Goal: Transaction & Acquisition: Purchase product/service

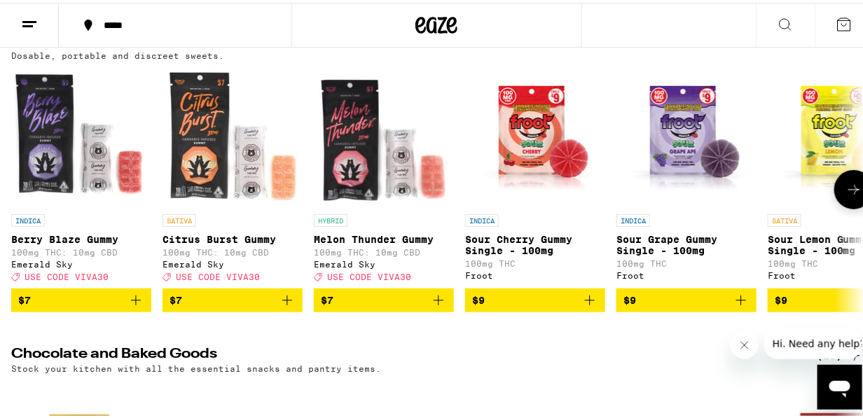
click at [848, 192] on icon at bounding box center [853, 187] width 11 height 10
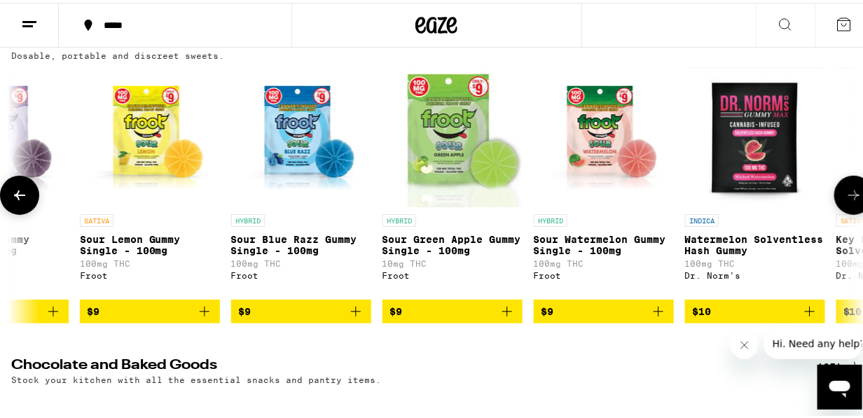
click at [846, 192] on icon at bounding box center [854, 192] width 17 height 17
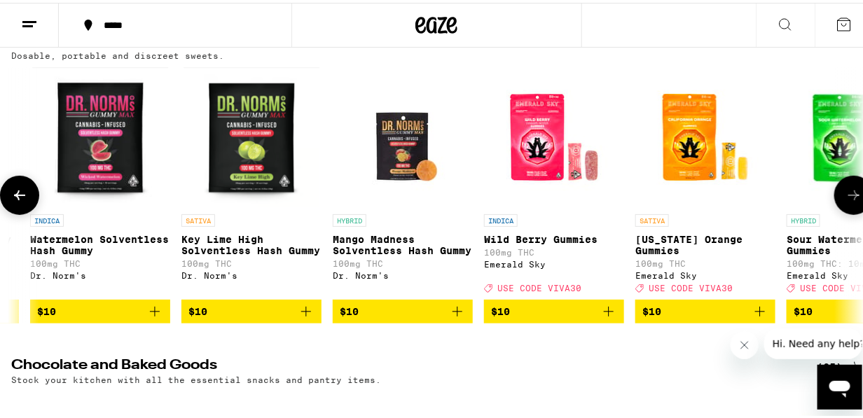
scroll to position [0, 1377]
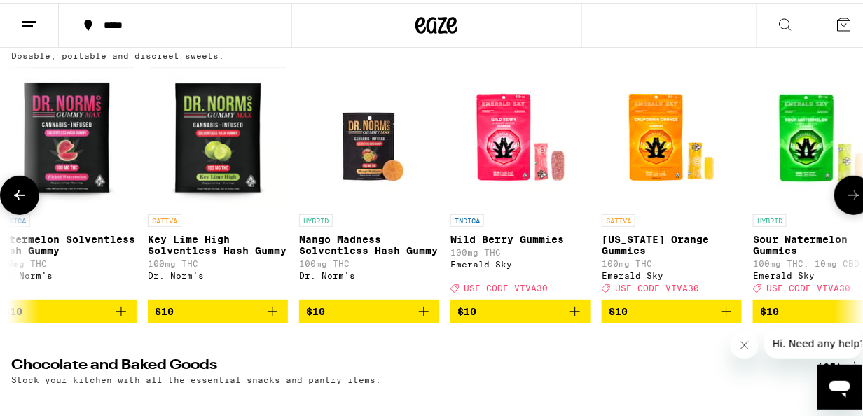
click at [848, 196] on icon at bounding box center [854, 192] width 17 height 17
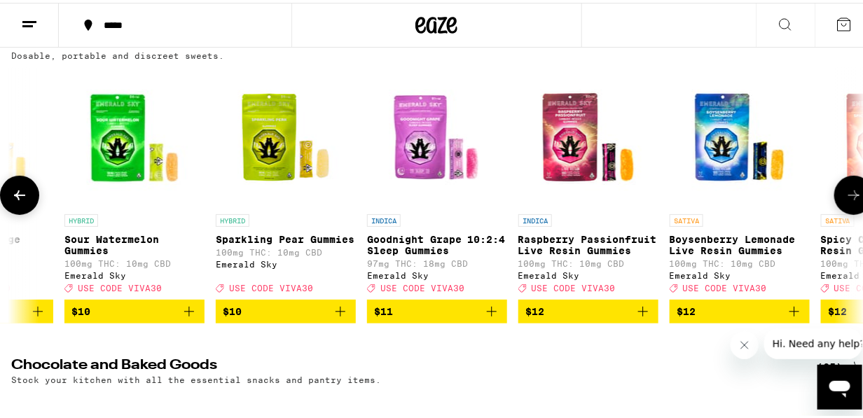
click at [848, 196] on icon at bounding box center [854, 192] width 17 height 17
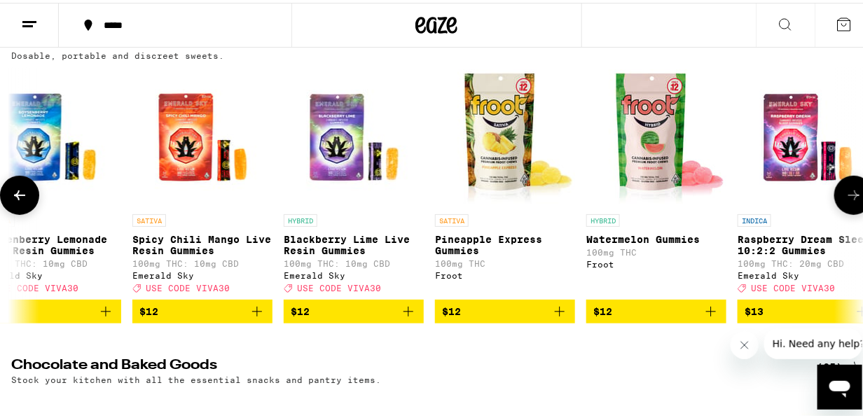
click at [848, 196] on icon at bounding box center [854, 192] width 17 height 17
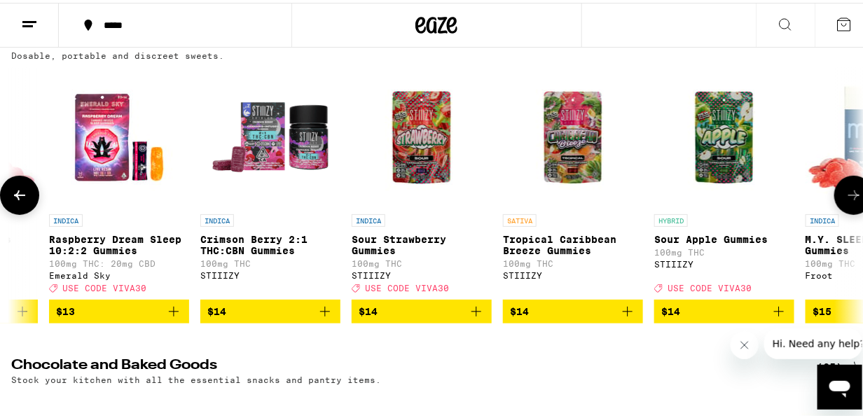
click at [848, 196] on icon at bounding box center [854, 192] width 17 height 17
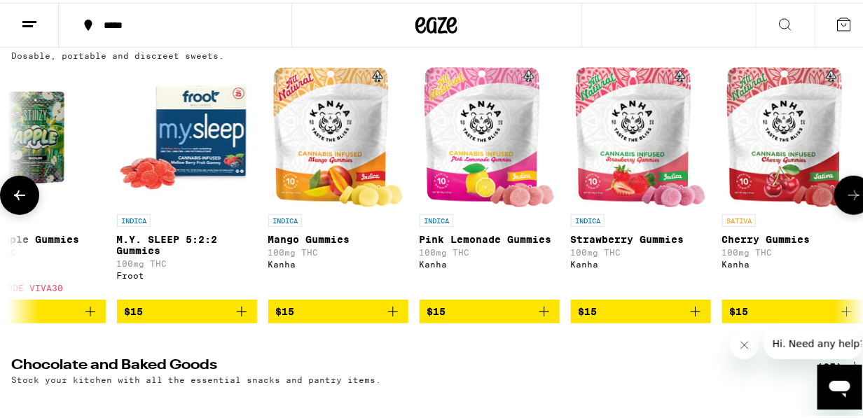
click at [848, 196] on icon at bounding box center [854, 192] width 17 height 17
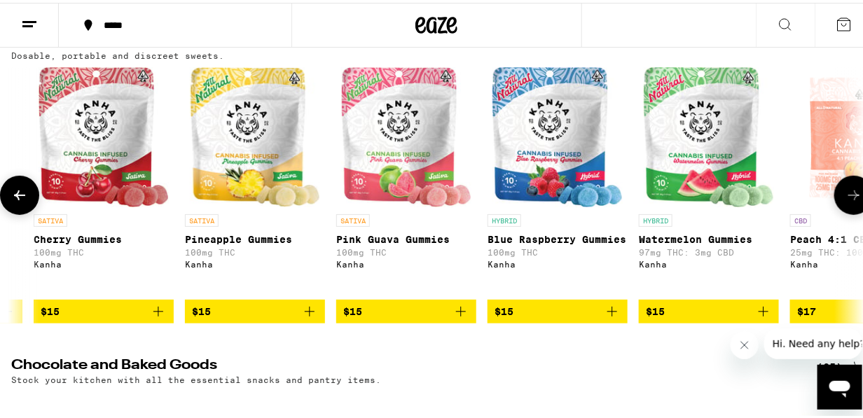
click at [848, 196] on icon at bounding box center [854, 192] width 17 height 17
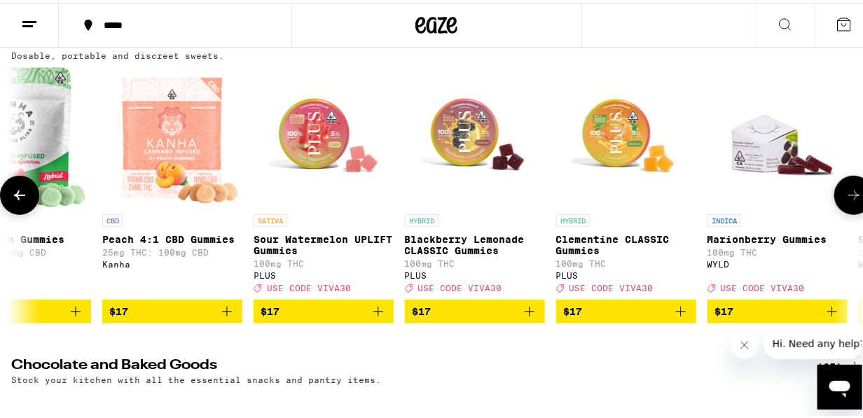
click at [848, 196] on icon at bounding box center [854, 192] width 17 height 17
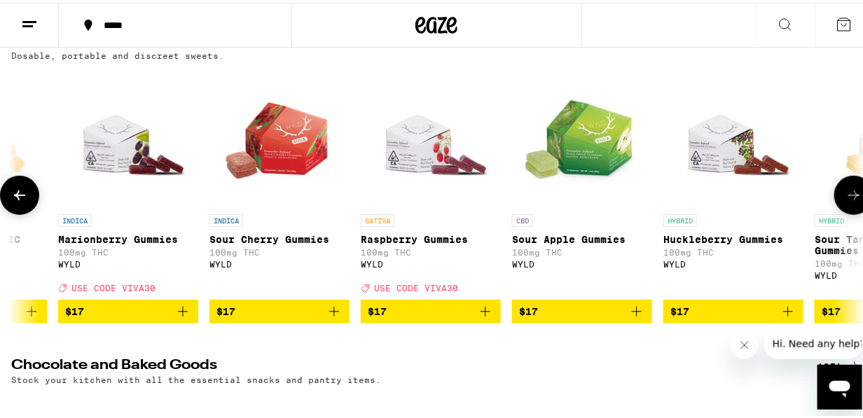
click at [848, 196] on icon at bounding box center [854, 192] width 17 height 17
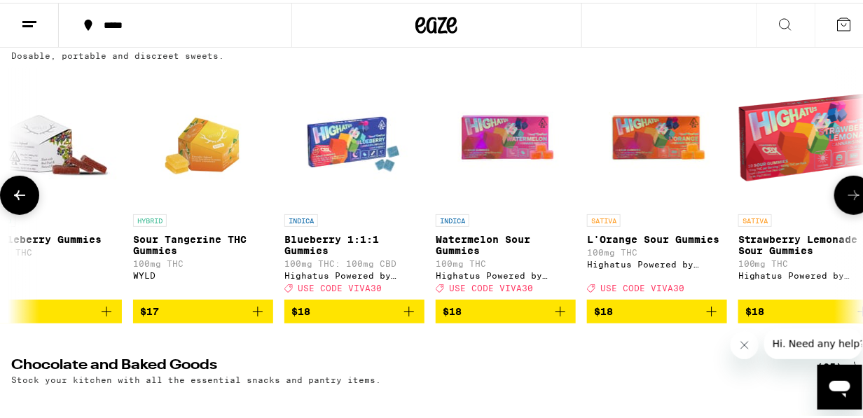
scroll to position [0, 6861]
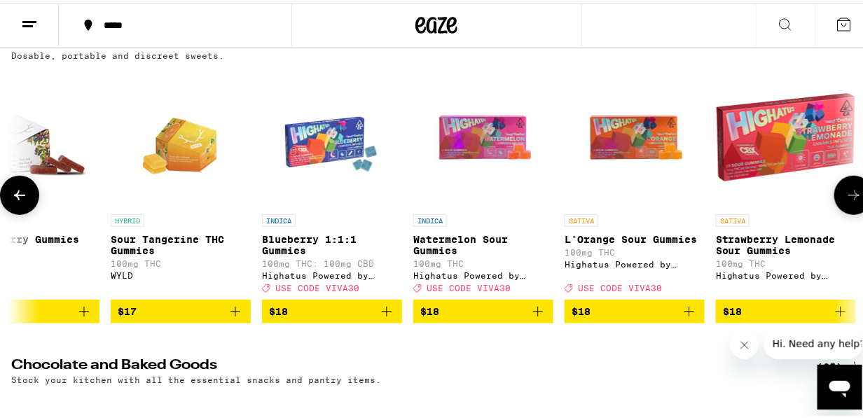
click at [19, 201] on icon at bounding box center [19, 192] width 17 height 17
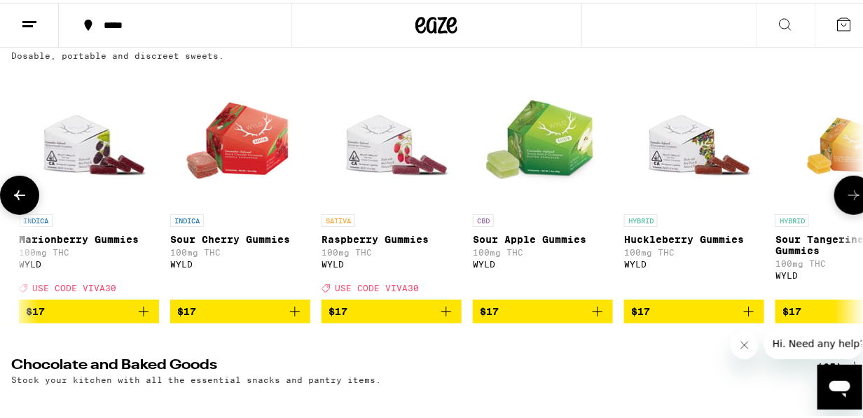
scroll to position [0, 6172]
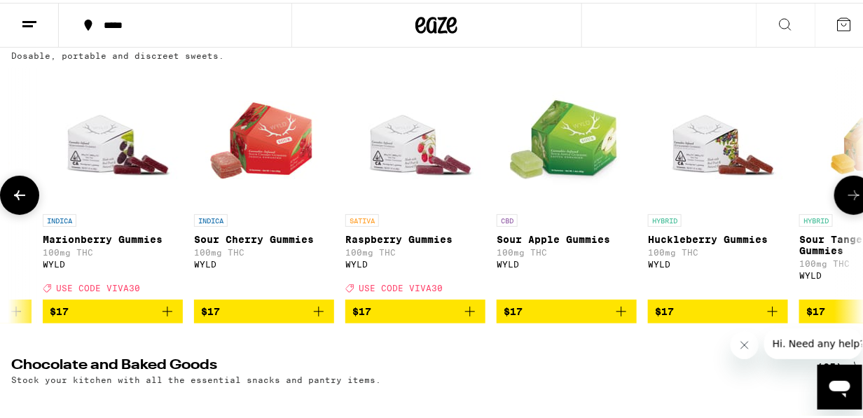
click at [846, 195] on icon at bounding box center [854, 192] width 17 height 17
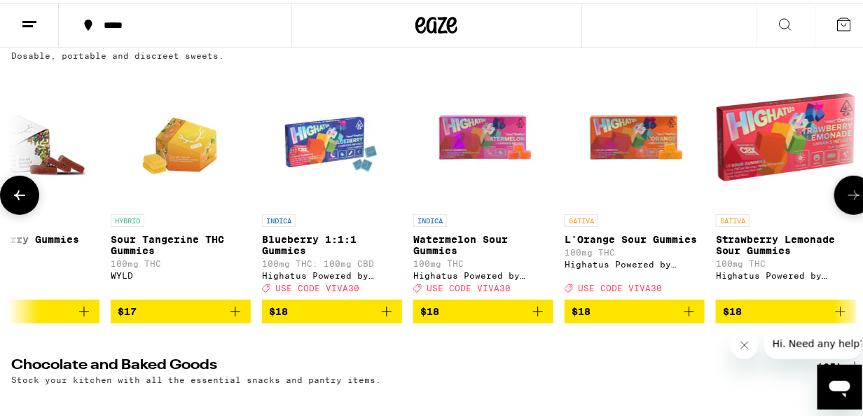
click at [846, 195] on icon at bounding box center [854, 192] width 17 height 17
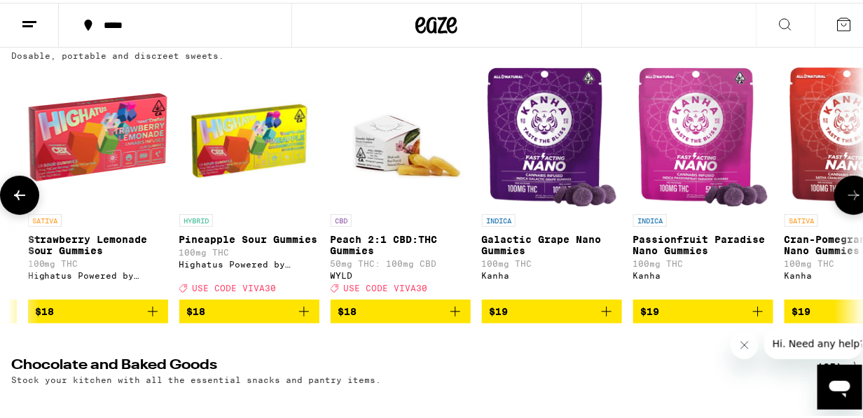
click at [846, 195] on icon at bounding box center [854, 192] width 17 height 17
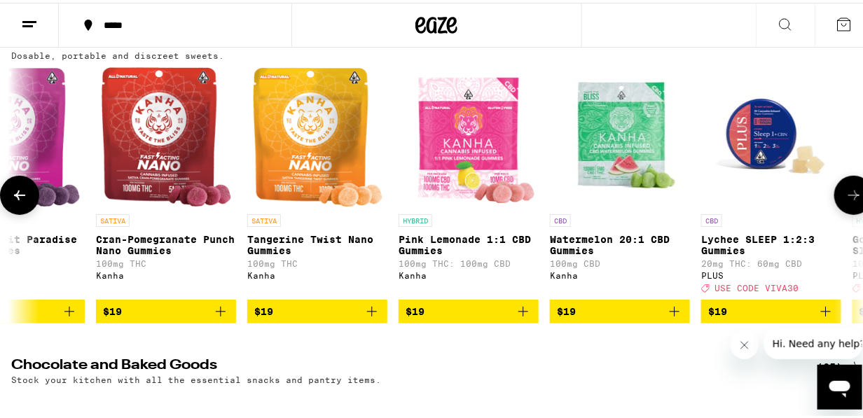
click at [846, 195] on icon at bounding box center [854, 192] width 17 height 17
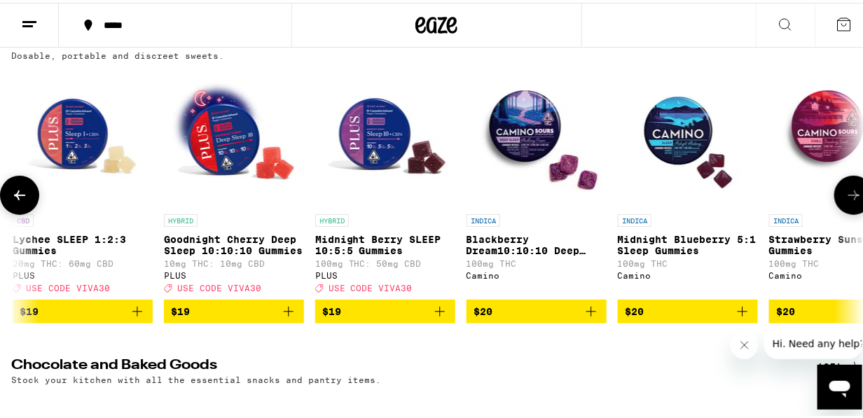
click at [846, 195] on icon at bounding box center [854, 192] width 17 height 17
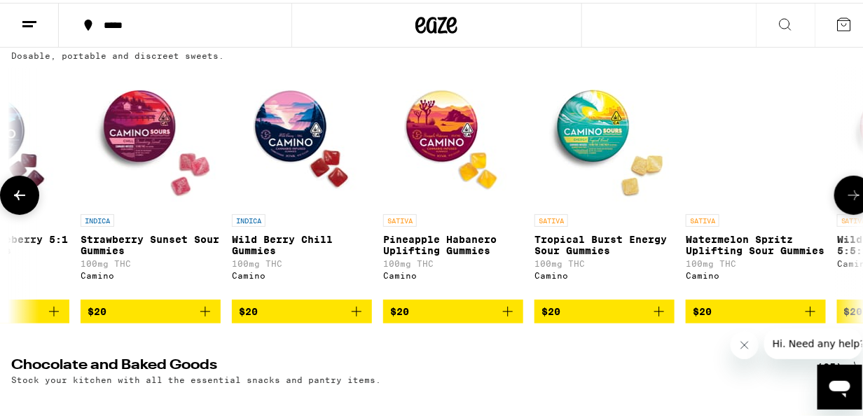
click at [846, 195] on icon at bounding box center [854, 192] width 17 height 17
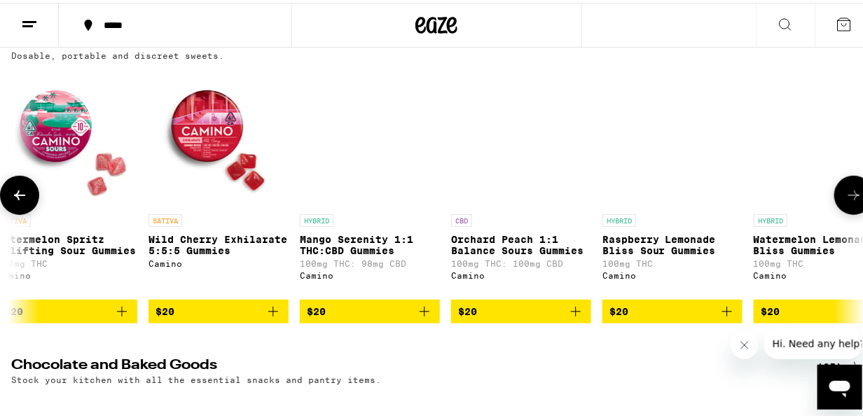
click at [846, 195] on icon at bounding box center [854, 192] width 17 height 17
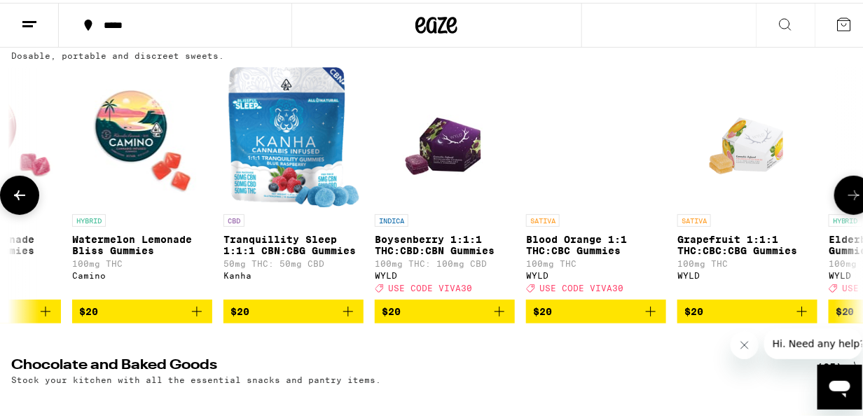
scroll to position [0, 10992]
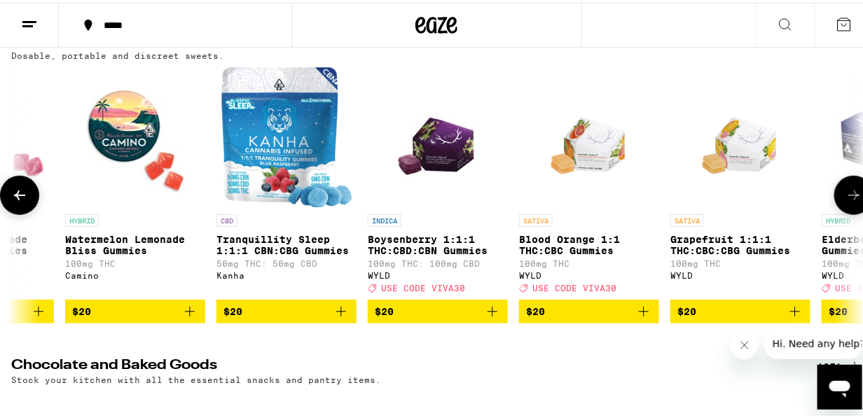
click at [439, 312] on span "$20" at bounding box center [438, 309] width 126 height 17
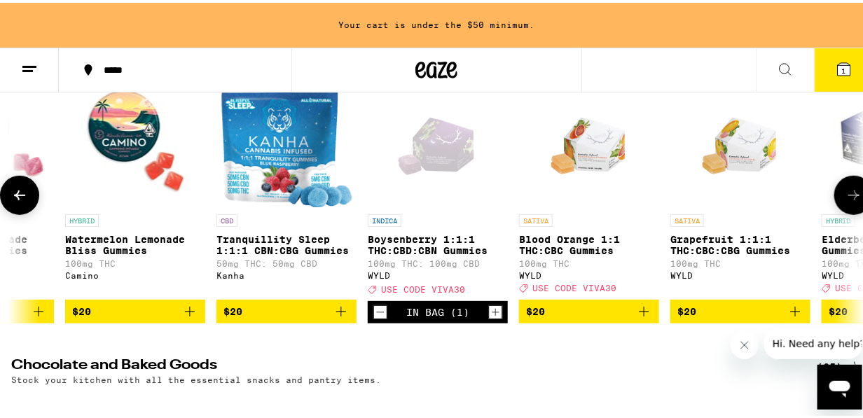
click at [499, 315] on icon "Increment" at bounding box center [495, 309] width 13 height 17
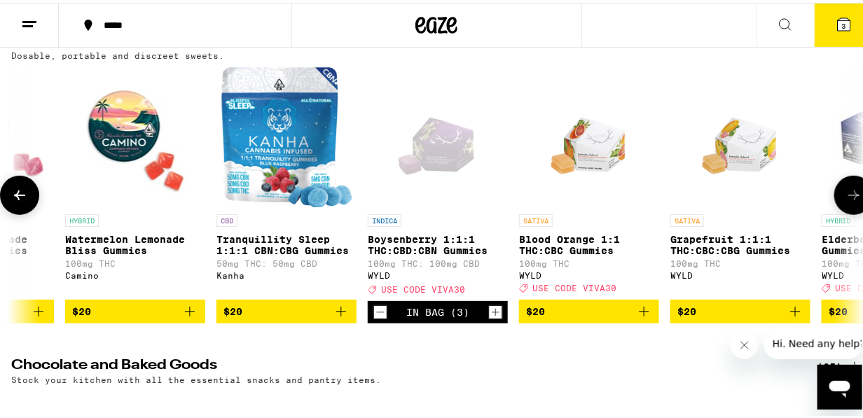
click at [499, 315] on icon "Increment" at bounding box center [495, 309] width 13 height 17
click at [495, 317] on icon "Increment" at bounding box center [495, 309] width 13 height 17
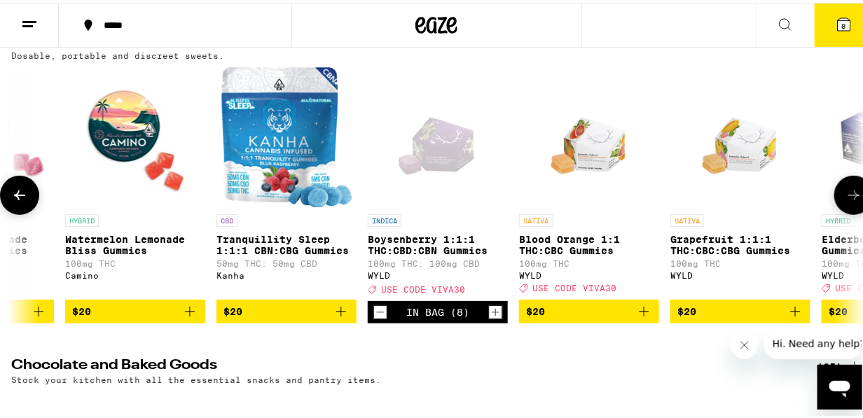
click at [846, 201] on icon at bounding box center [854, 192] width 17 height 17
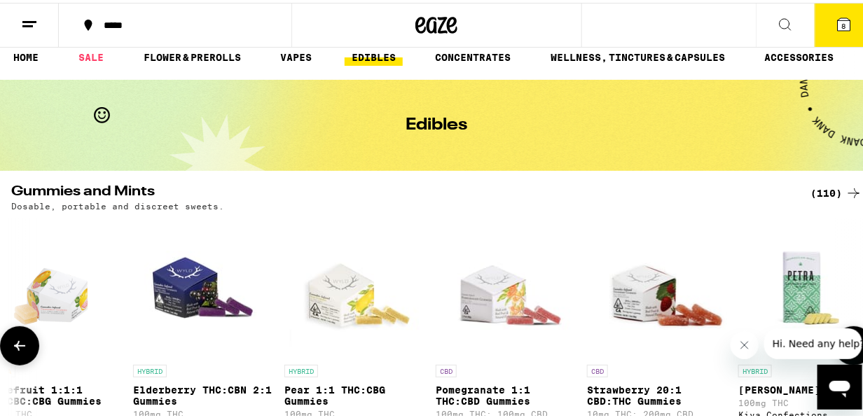
scroll to position [0, 0]
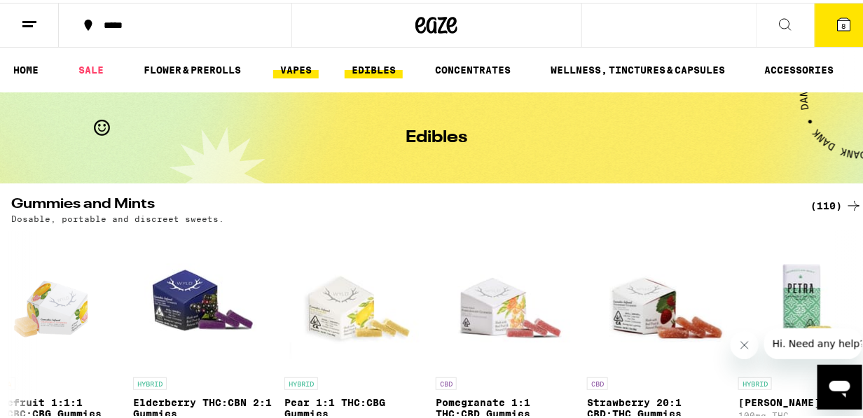
click at [307, 68] on link "VAPES" at bounding box center [296, 67] width 46 height 17
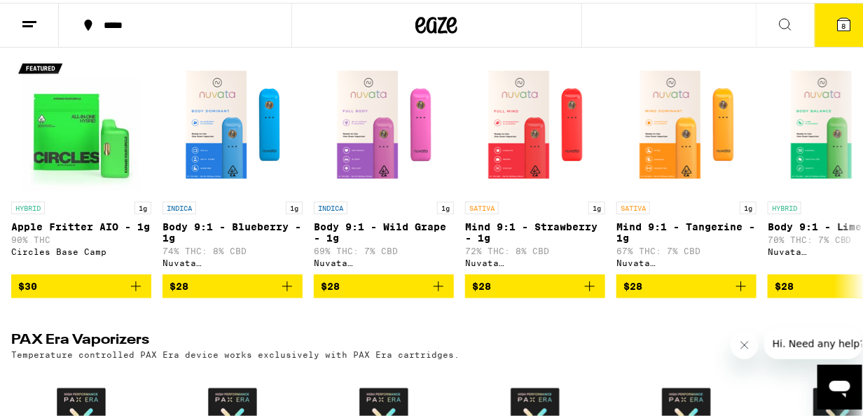
scroll to position [490, 0]
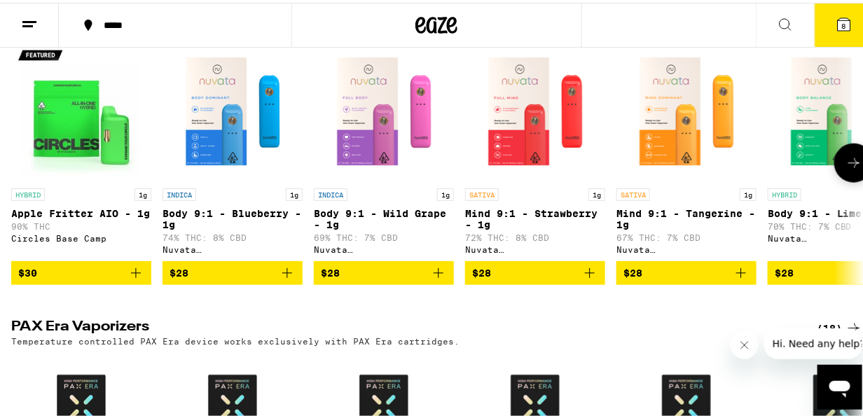
click at [855, 167] on button at bounding box center [853, 160] width 39 height 39
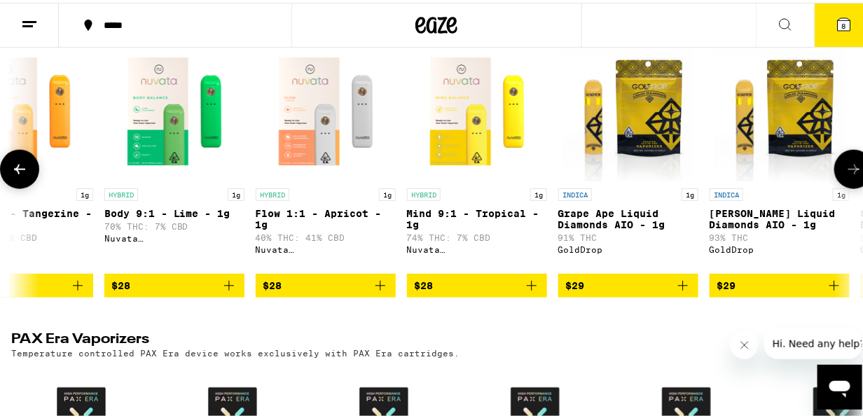
scroll to position [0, 688]
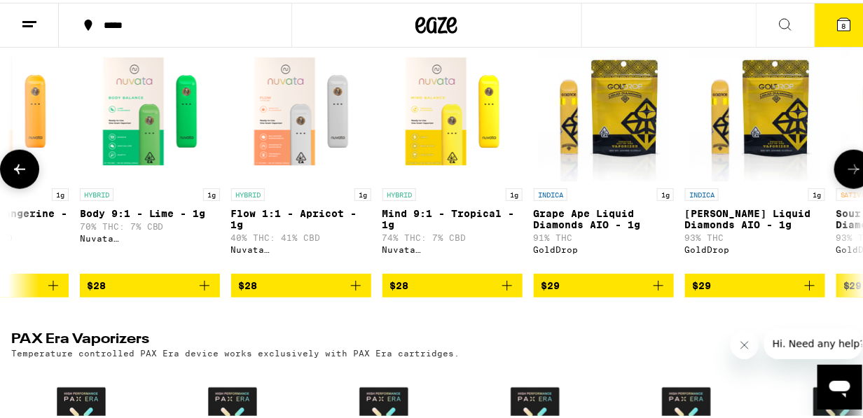
click at [855, 167] on button at bounding box center [853, 166] width 39 height 39
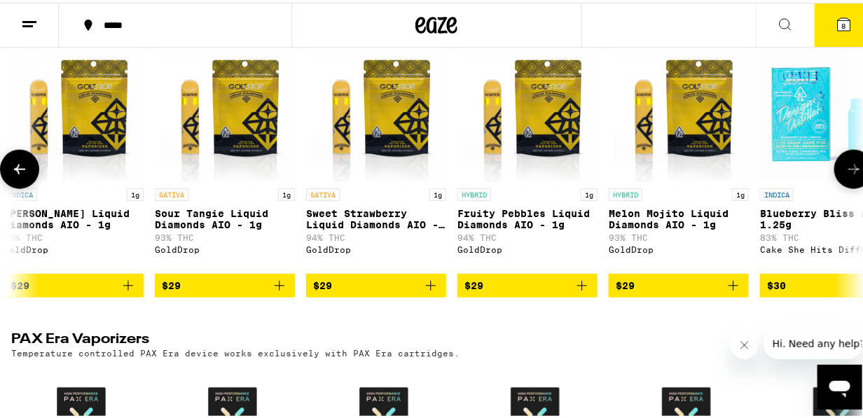
scroll to position [0, 1377]
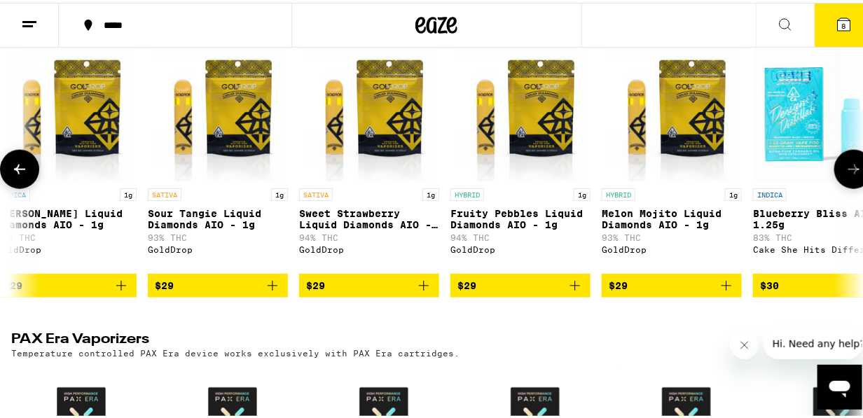
click at [855, 167] on button at bounding box center [853, 166] width 39 height 39
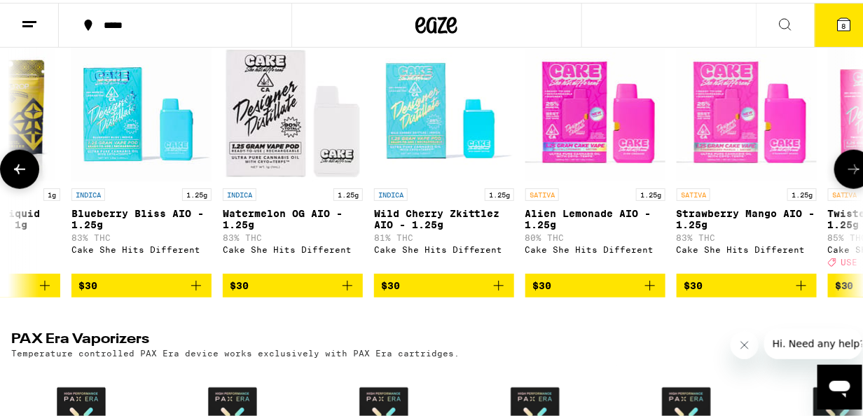
scroll to position [0, 2065]
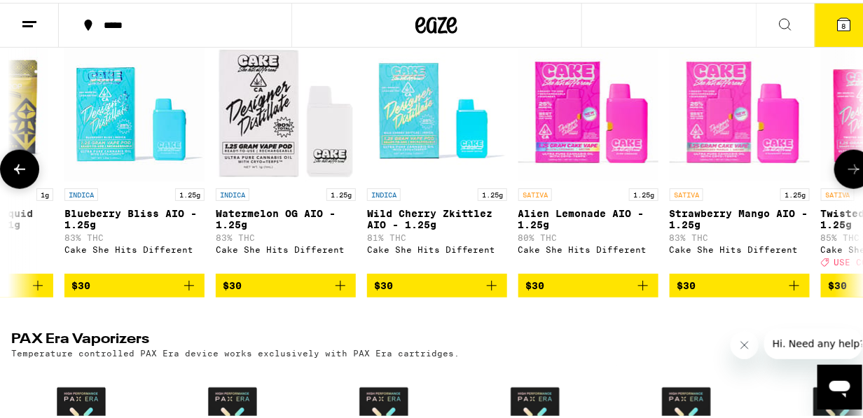
click at [855, 167] on button at bounding box center [853, 166] width 39 height 39
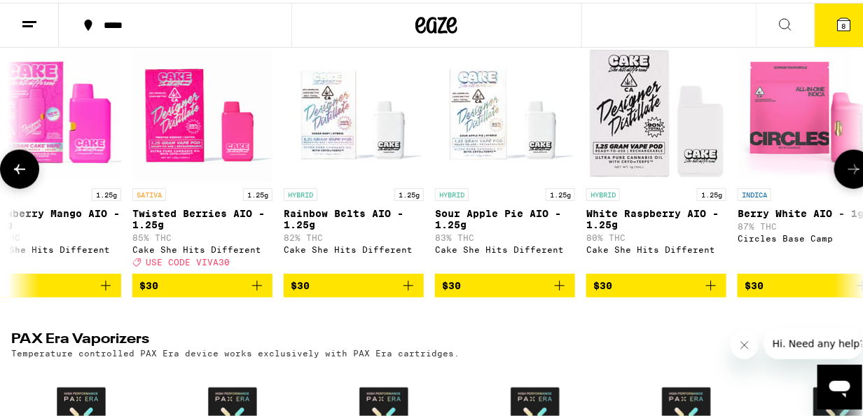
click at [855, 167] on button at bounding box center [853, 166] width 39 height 39
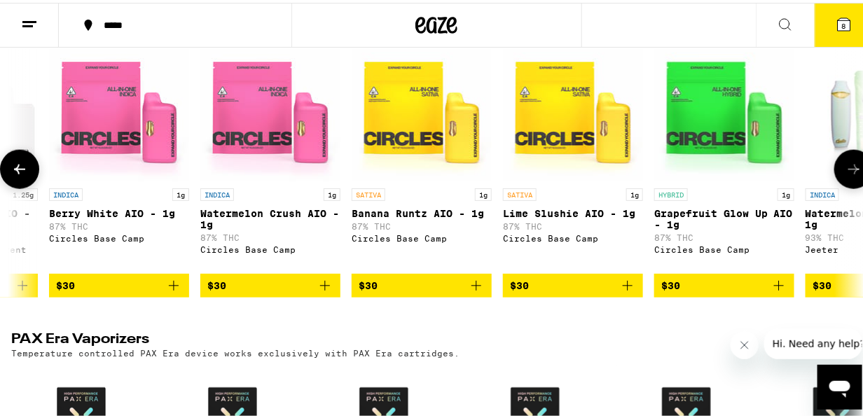
click at [855, 167] on button at bounding box center [853, 166] width 39 height 39
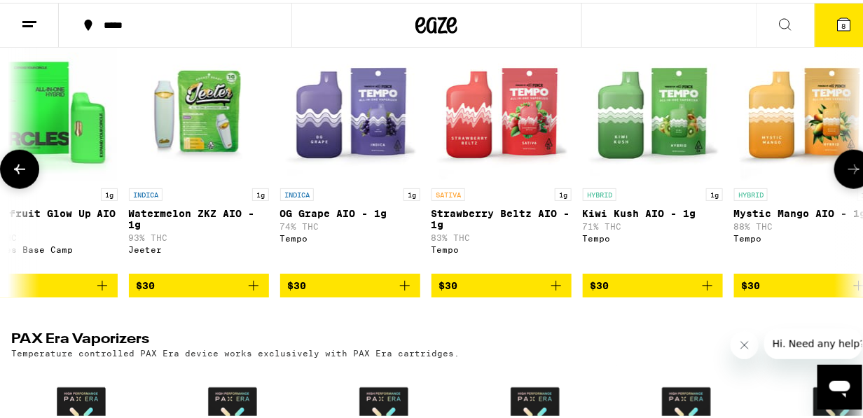
scroll to position [0, 4131]
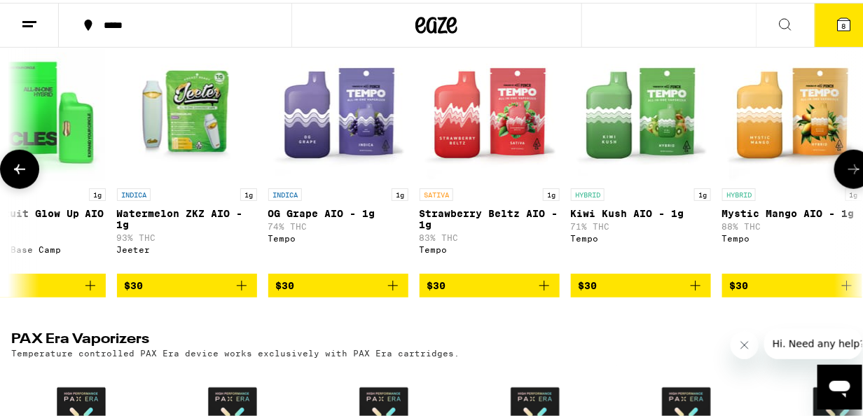
click at [855, 167] on button at bounding box center [853, 166] width 39 height 39
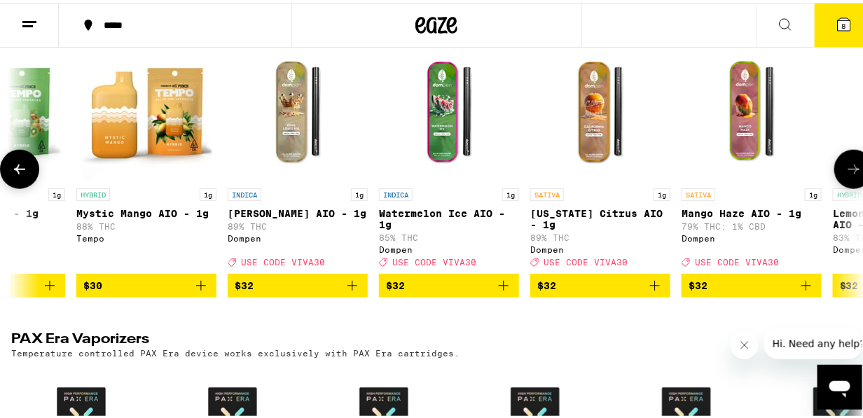
scroll to position [0, 4820]
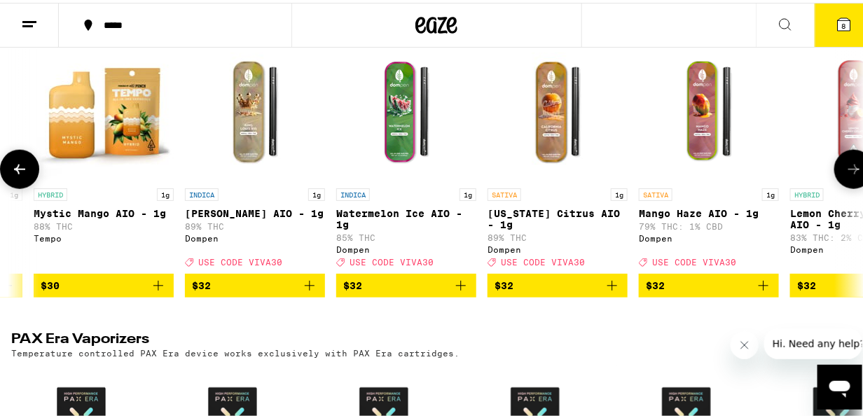
click at [855, 167] on button at bounding box center [853, 166] width 39 height 39
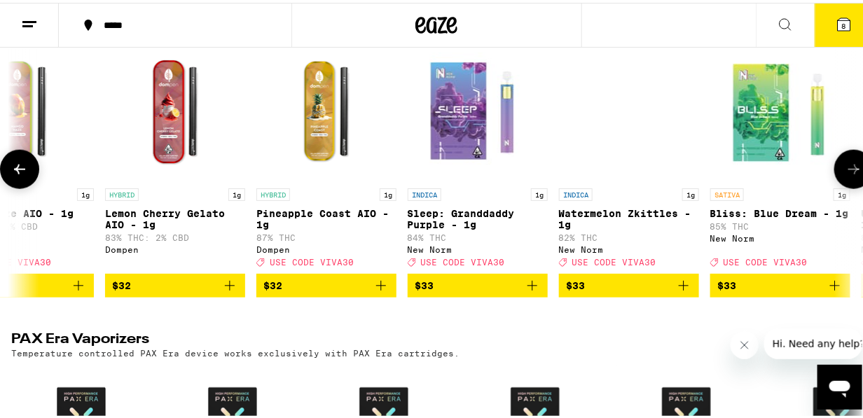
scroll to position [0, 5508]
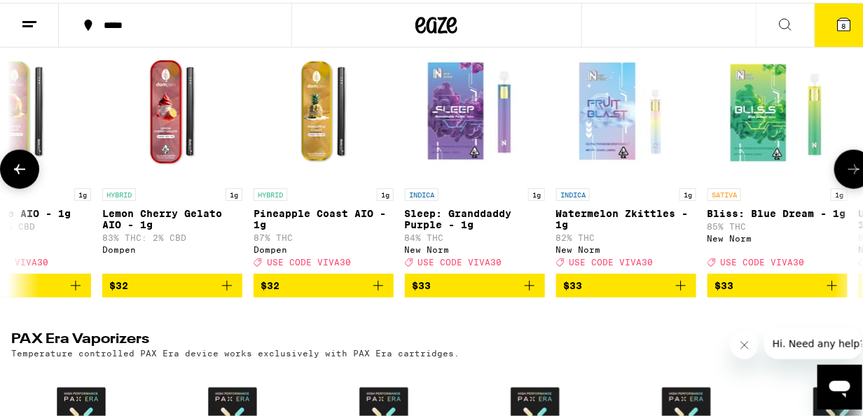
click at [855, 167] on button at bounding box center [853, 166] width 39 height 39
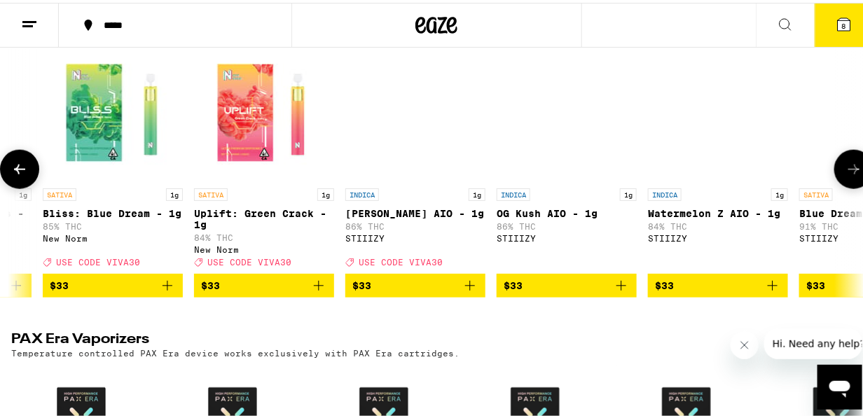
scroll to position [0, 6196]
